Goal: Check status: Check status

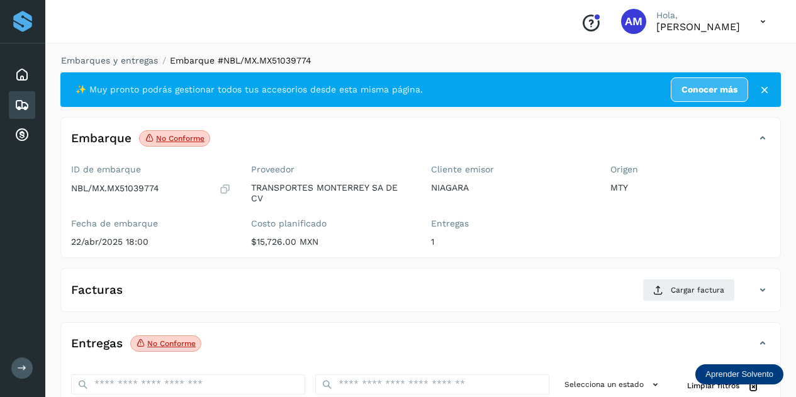
scroll to position [144, 0]
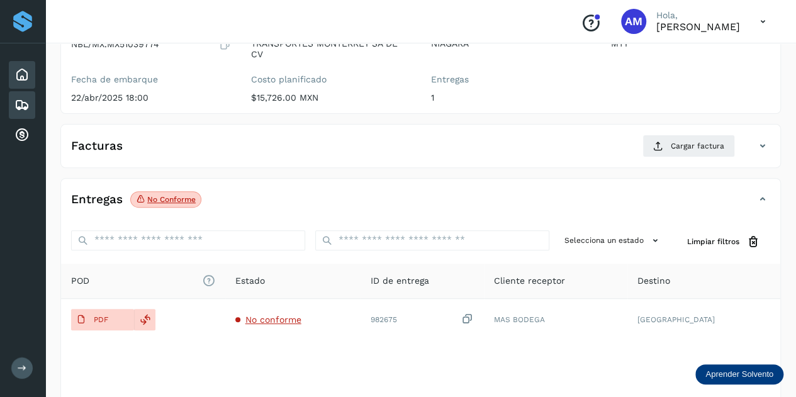
click at [16, 72] on icon at bounding box center [21, 74] width 15 height 15
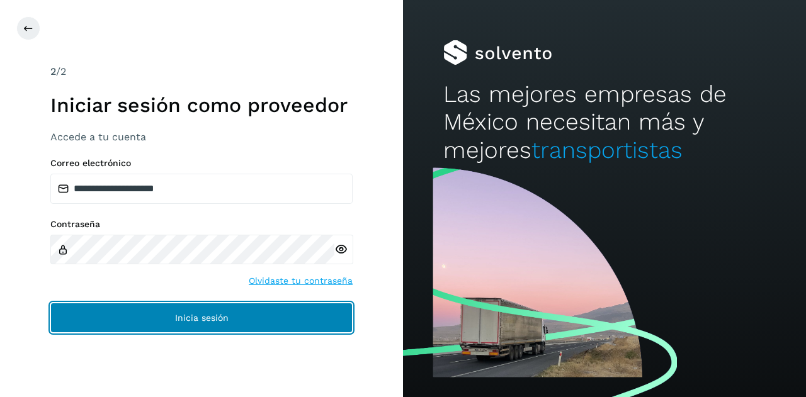
click at [167, 314] on button "Inicia sesión" at bounding box center [201, 318] width 302 height 30
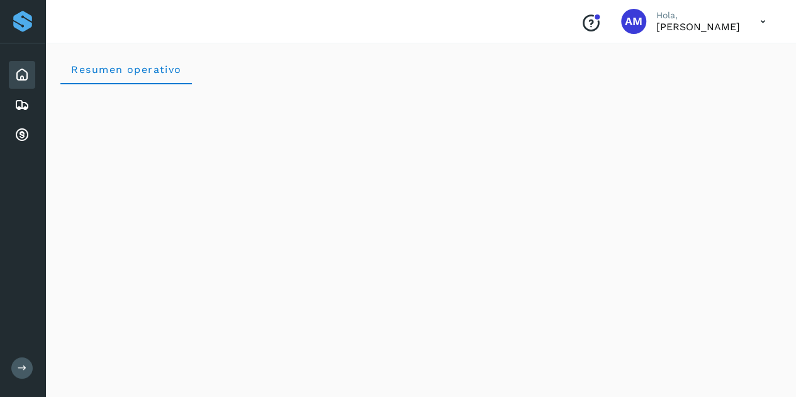
click at [19, 75] on icon at bounding box center [21, 74] width 15 height 15
click at [25, 105] on icon at bounding box center [21, 105] width 15 height 15
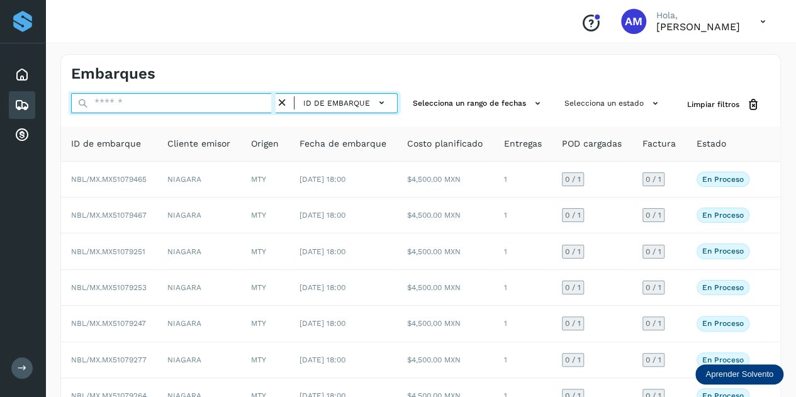
click at [137, 106] on input "text" at bounding box center [173, 103] width 205 height 20
type input "*"
paste input "**********"
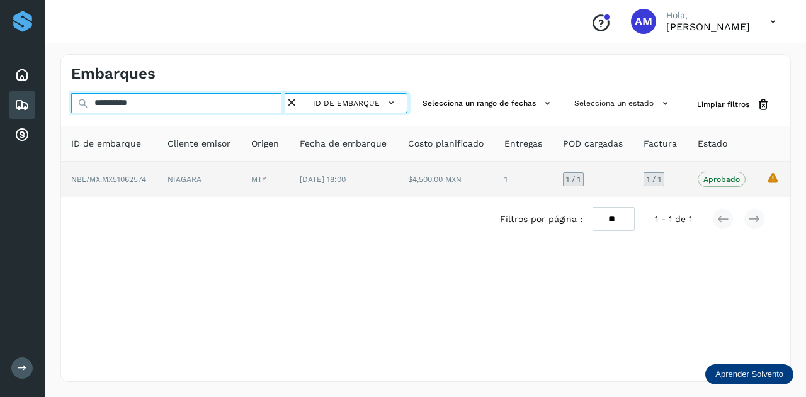
type input "**********"
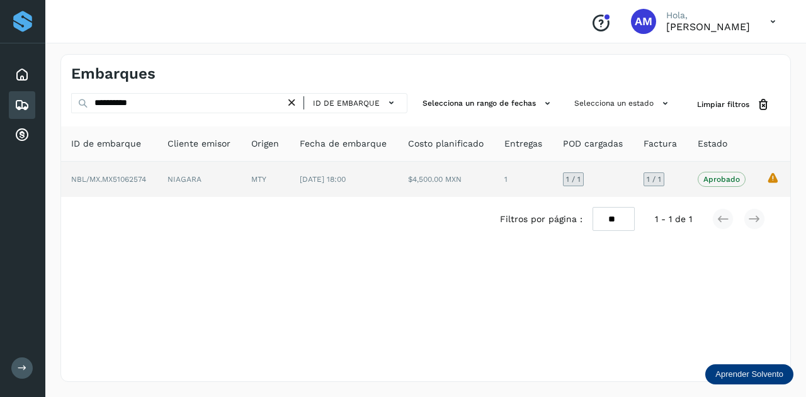
click at [149, 174] on td "NBL/MX.MX51062574" at bounding box center [109, 179] width 96 height 35
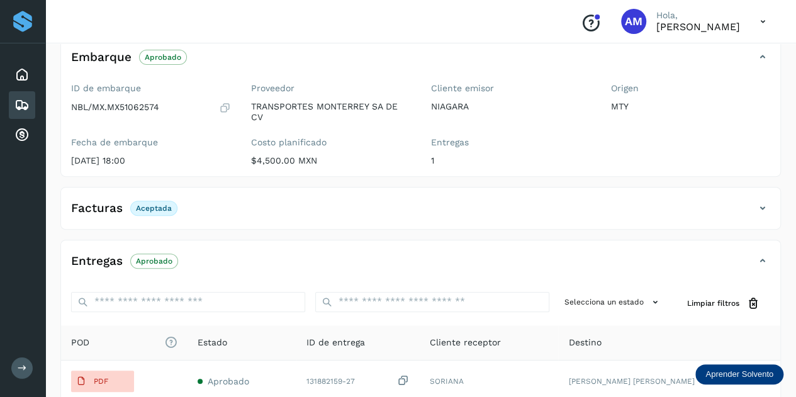
scroll to position [189, 0]
